Goal: Information Seeking & Learning: Find specific fact

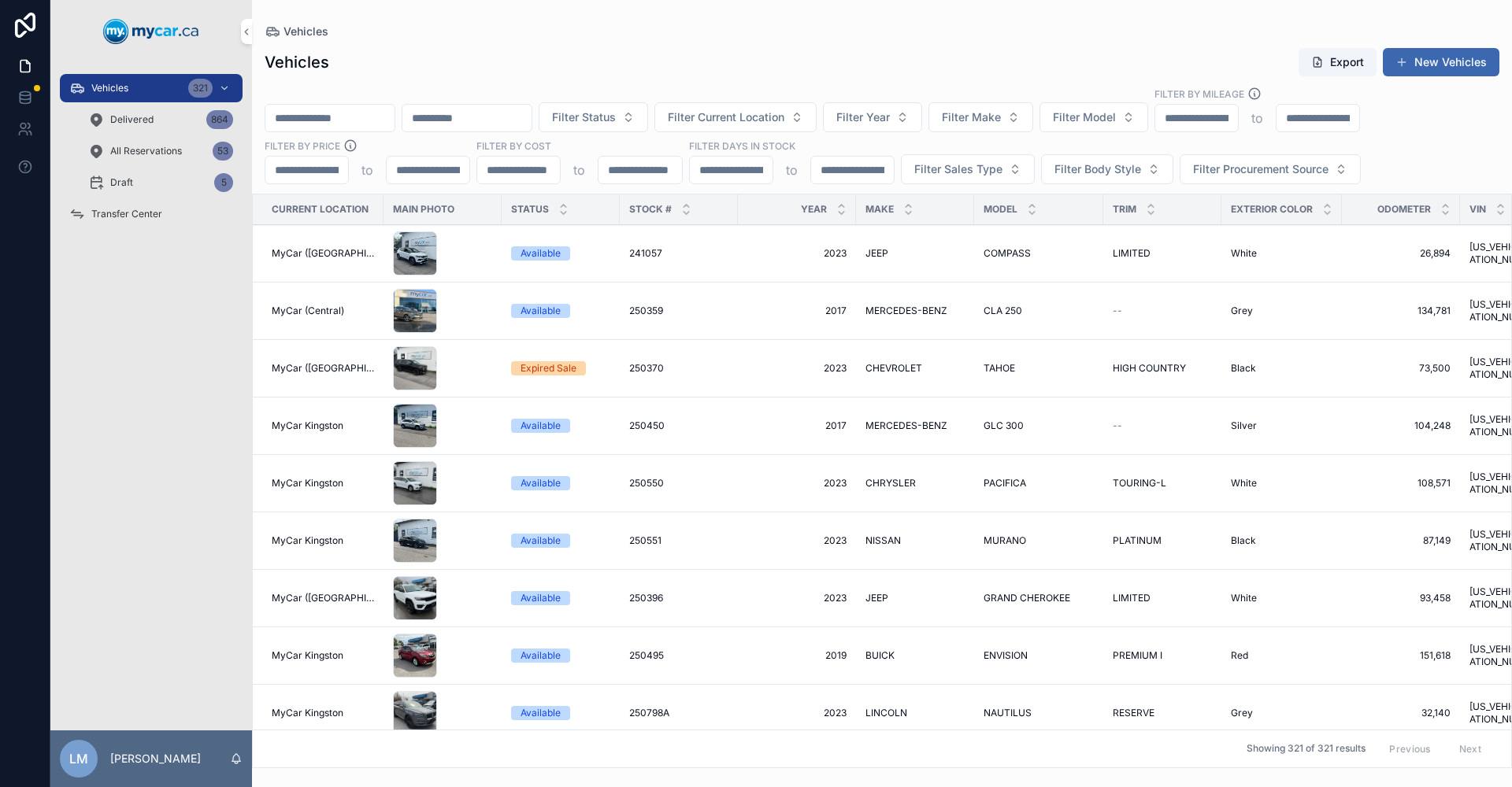
click at [365, 100] on div "Filter Status Filter Current Location Filter Year Filter Make Filter Model Filt…" at bounding box center [882, 135] width 1260 height 98
click at [368, 121] on input "scrollable content" at bounding box center [330, 118] width 129 height 22
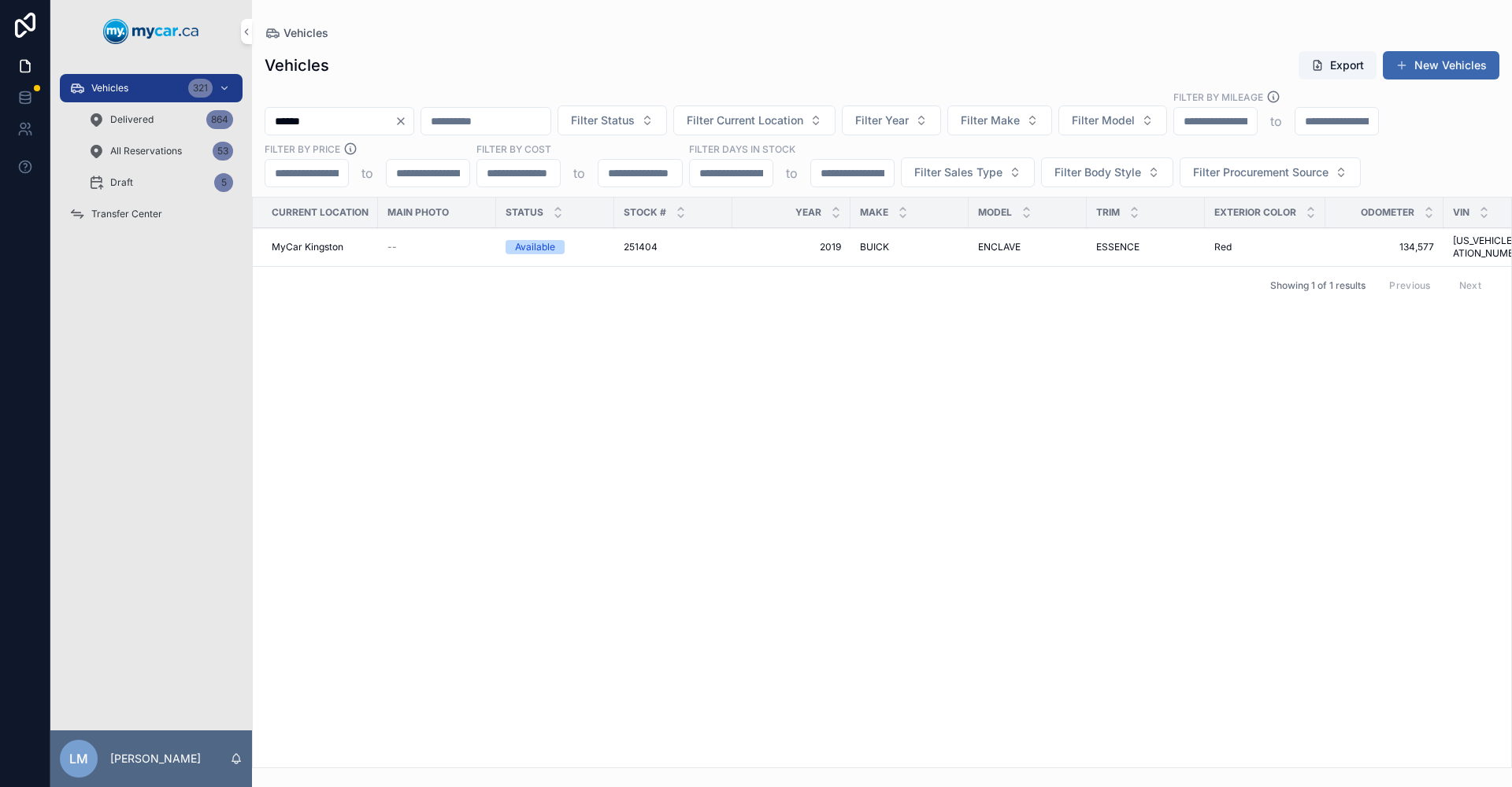
type input "******"
click at [865, 246] on span "BUICK" at bounding box center [874, 247] width 29 height 12
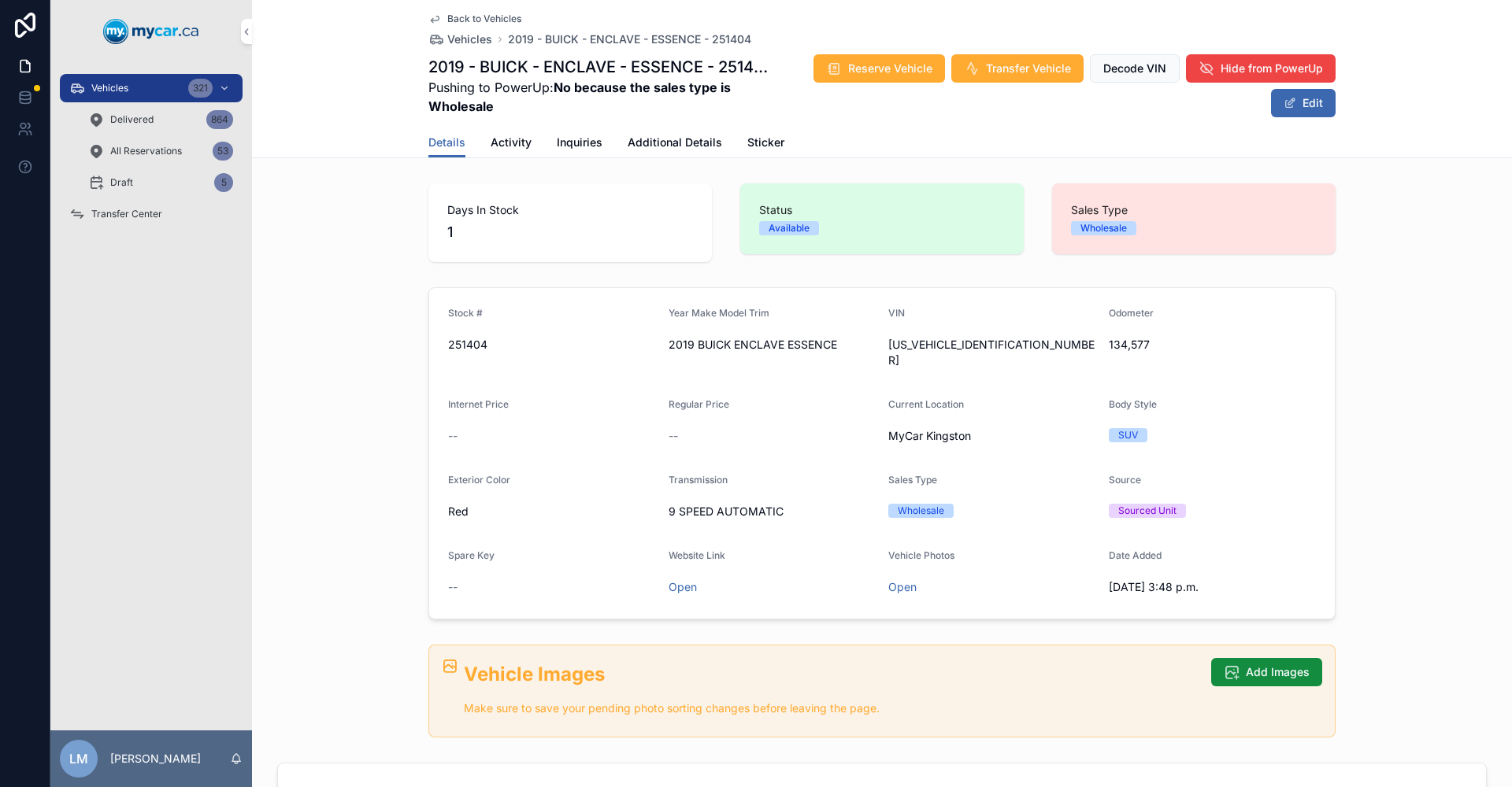
click at [903, 346] on span "[US_VEHICLE_IDENTIFICATION_NUMBER]" at bounding box center [992, 352] width 208 height 31
copy span "[US_VEHICLE_IDENTIFICATION_NUMBER]"
